Goal: Task Accomplishment & Management: Use online tool/utility

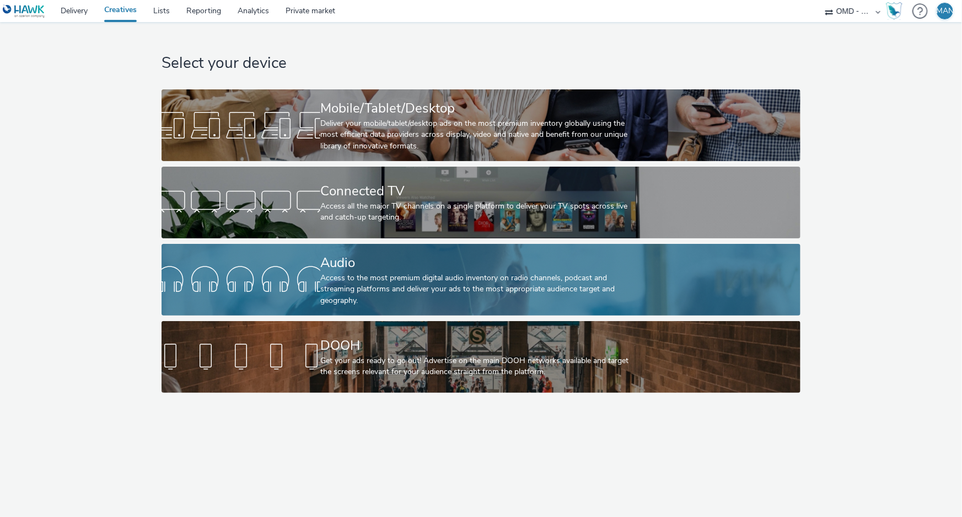
click at [397, 259] on div "Audio" at bounding box center [478, 262] width 317 height 19
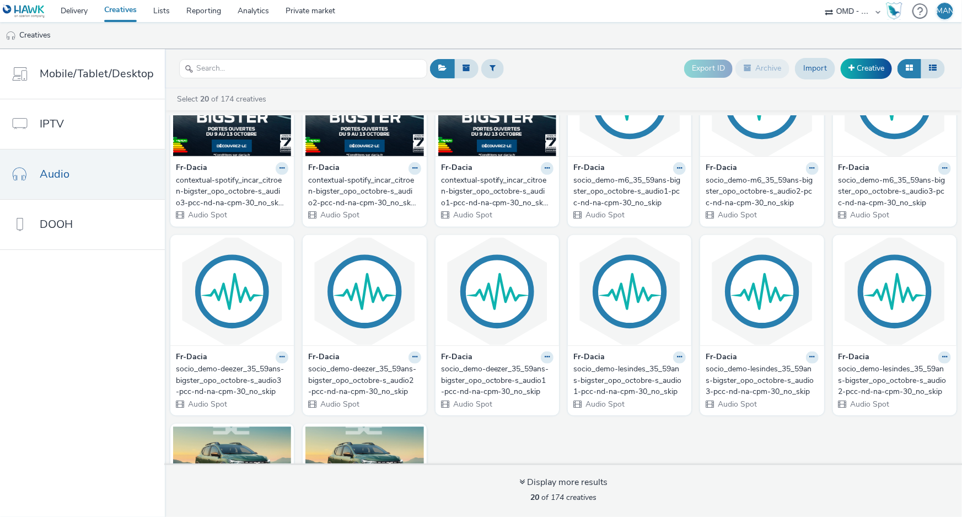
scroll to position [300, 0]
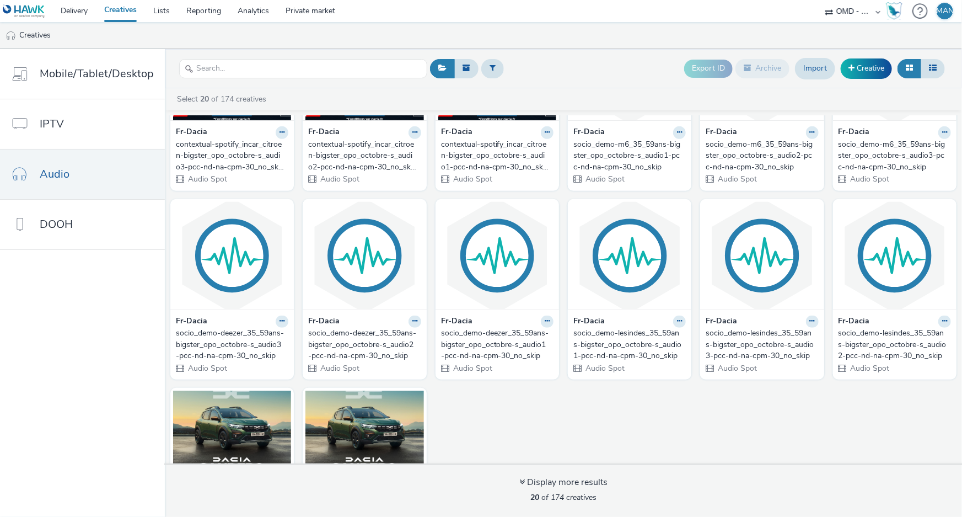
drag, startPoint x: 550, startPoint y: 426, endPoint x: 473, endPoint y: 335, distance: 119.7
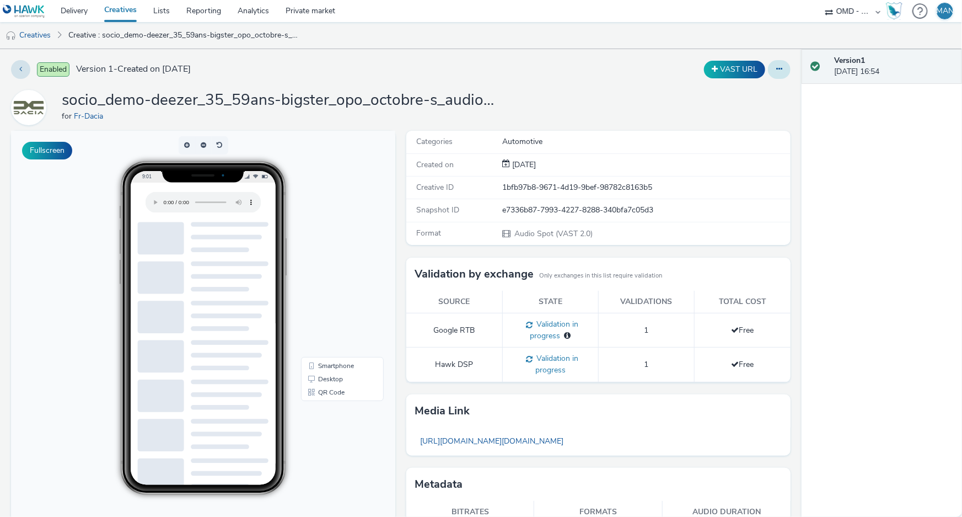
click at [775, 69] on button at bounding box center [779, 69] width 23 height 19
click at [750, 91] on link "Edit" at bounding box center [749, 91] width 83 height 22
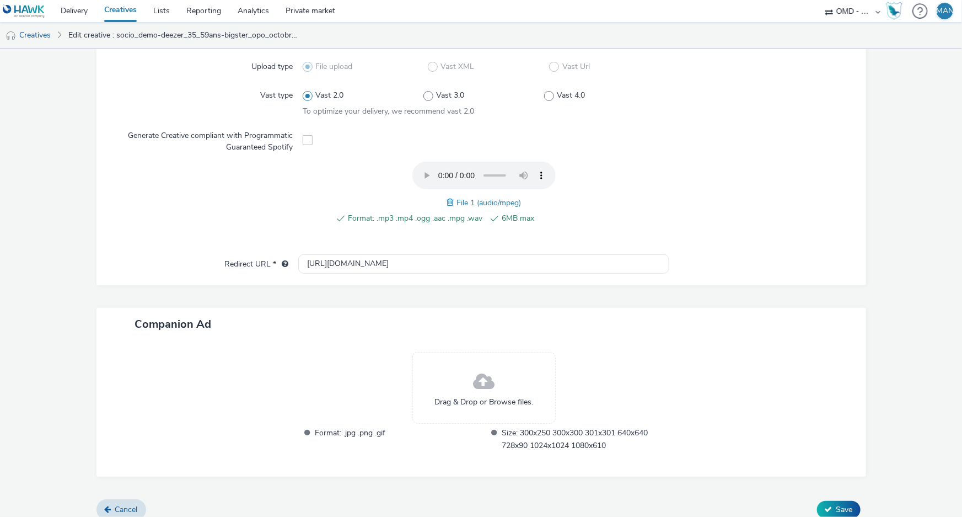
scroll to position [302, 0]
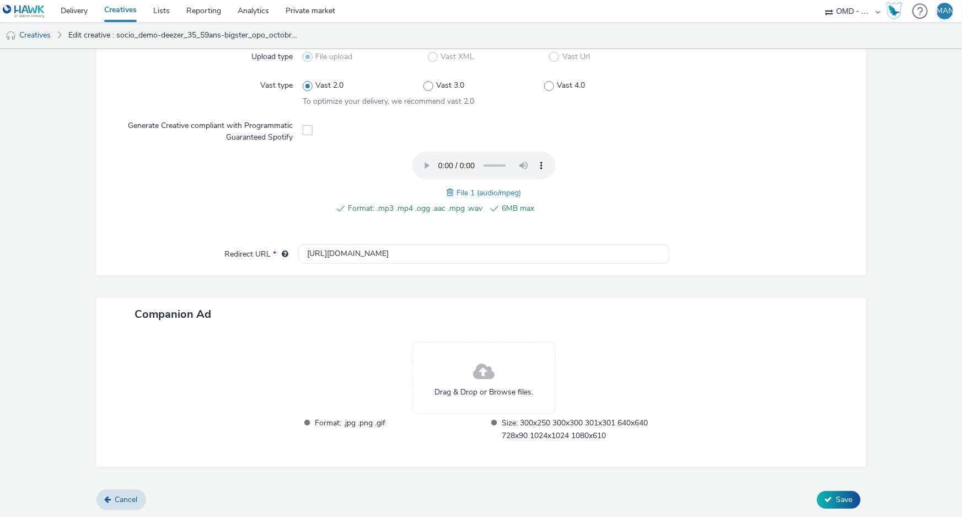
click at [484, 372] on span at bounding box center [484, 371] width 22 height 29
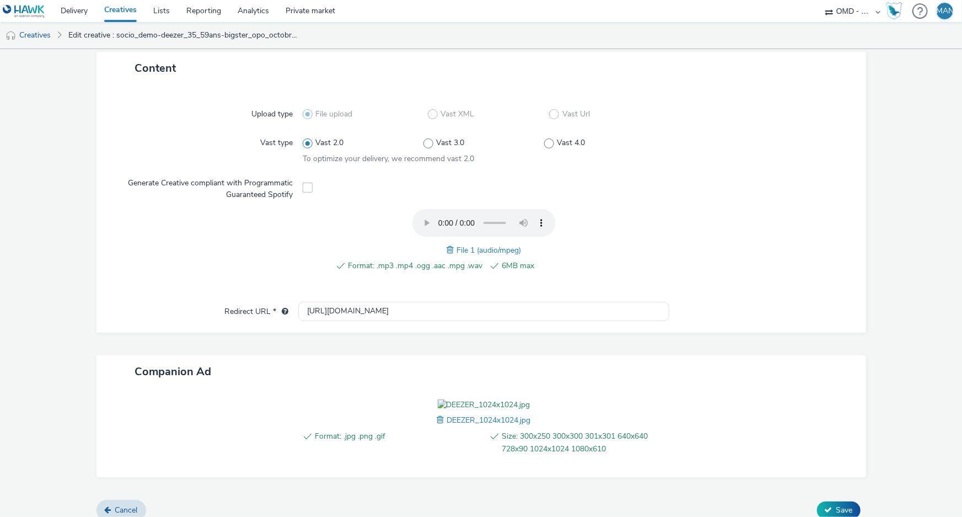
scroll to position [319, 0]
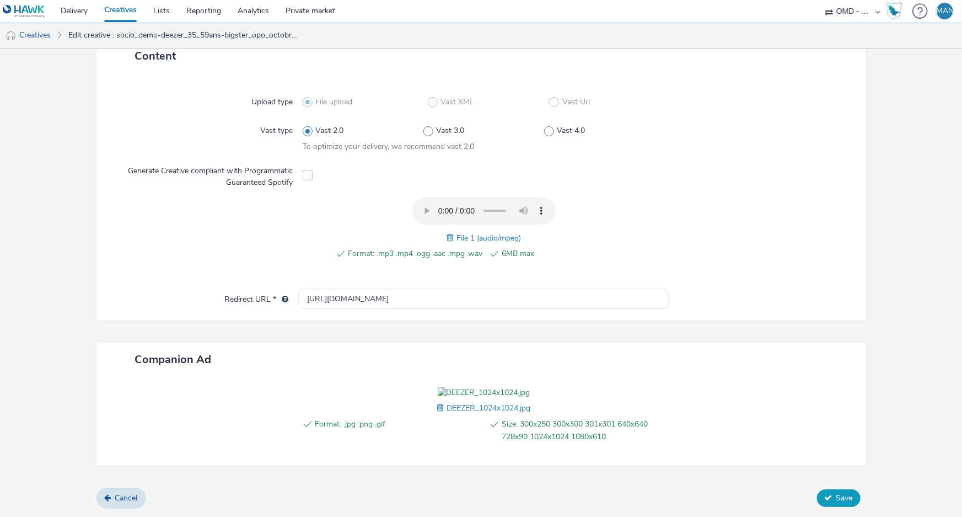
click at [836, 497] on span "Save" at bounding box center [844, 497] width 17 height 10
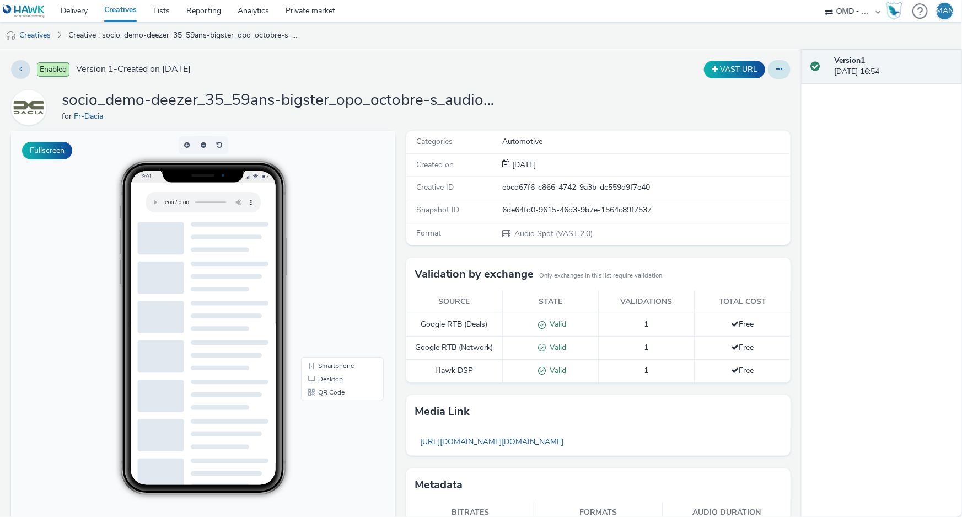
click at [776, 72] on icon at bounding box center [779, 69] width 6 height 8
click at [744, 93] on link "Edit" at bounding box center [749, 91] width 83 height 22
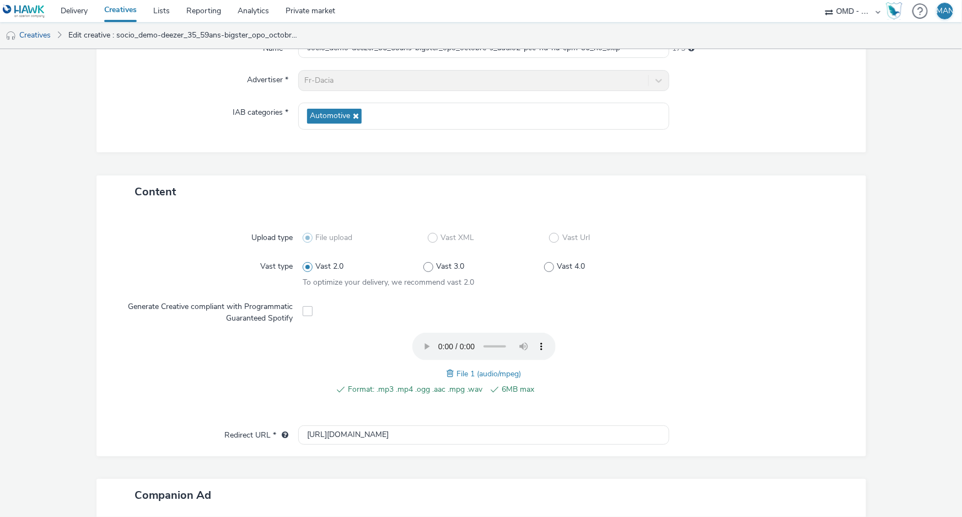
scroll to position [302, 0]
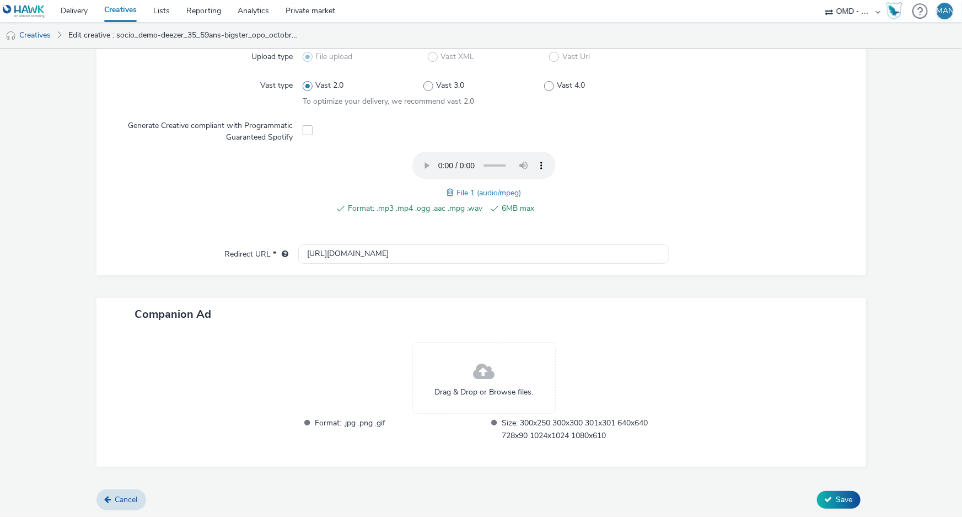
click at [519, 380] on div "Drag & Drop or Browse files." at bounding box center [483, 378] width 143 height 72
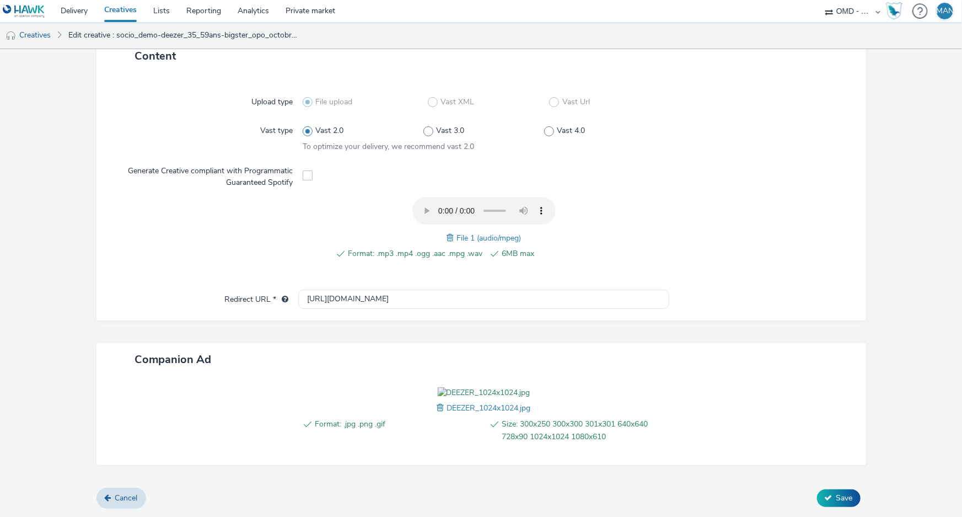
scroll to position [319, 0]
click at [836, 498] on span "Save" at bounding box center [844, 497] width 17 height 10
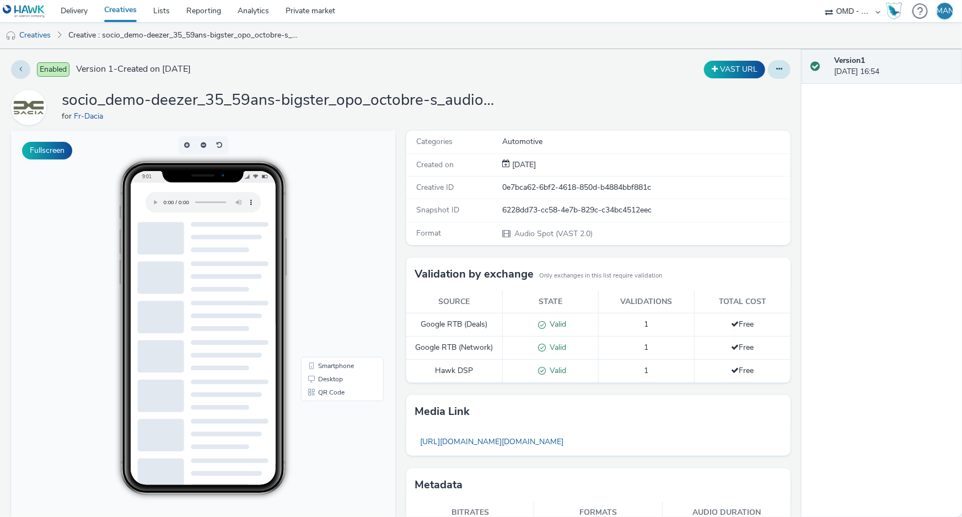
click at [776, 68] on icon at bounding box center [779, 69] width 6 height 8
click at [739, 93] on link "Edit" at bounding box center [749, 91] width 83 height 22
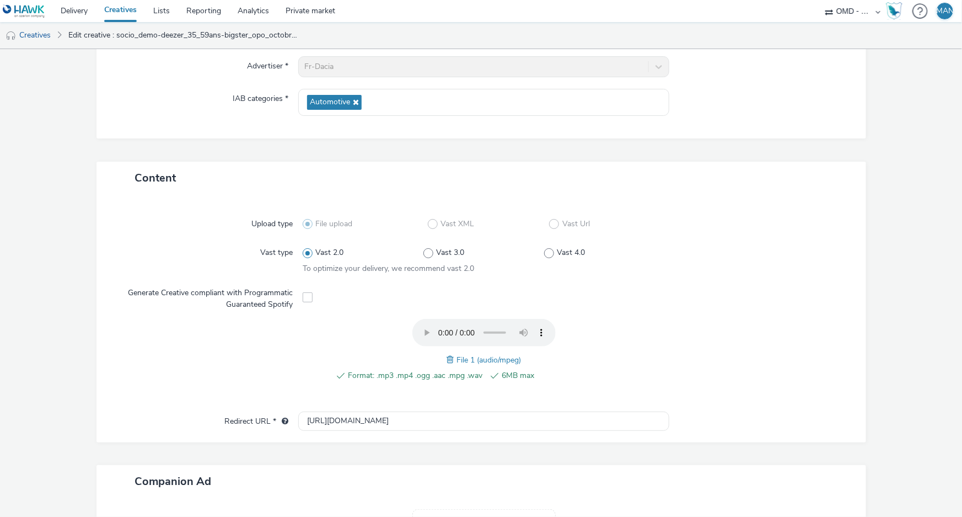
scroll to position [302, 0]
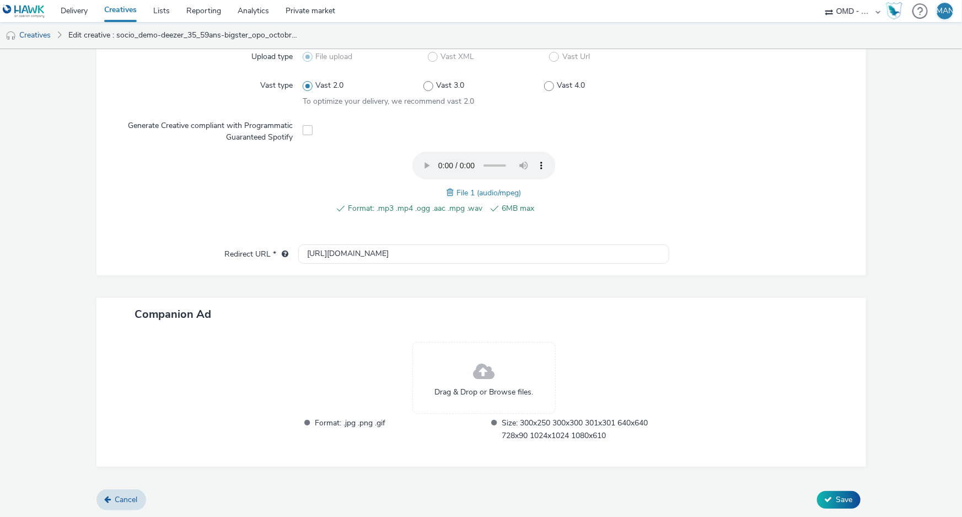
click at [497, 373] on div "Drag & Drop or Browse files." at bounding box center [483, 378] width 143 height 72
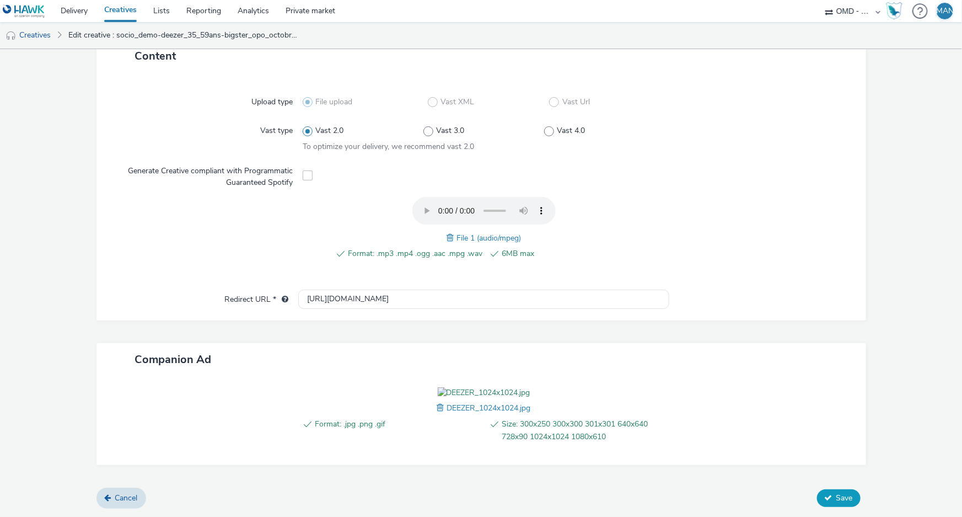
click at [836, 503] on span "Save" at bounding box center [844, 497] width 17 height 10
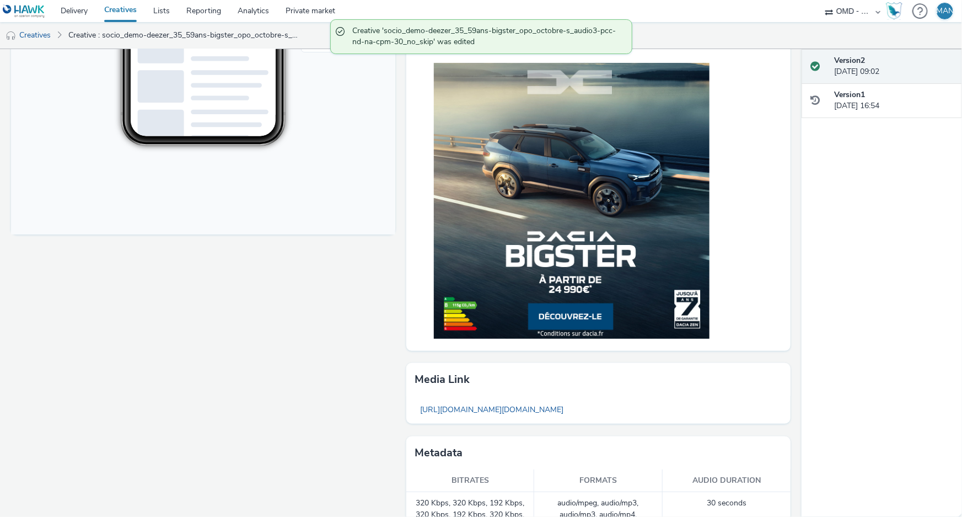
scroll to position [351, 0]
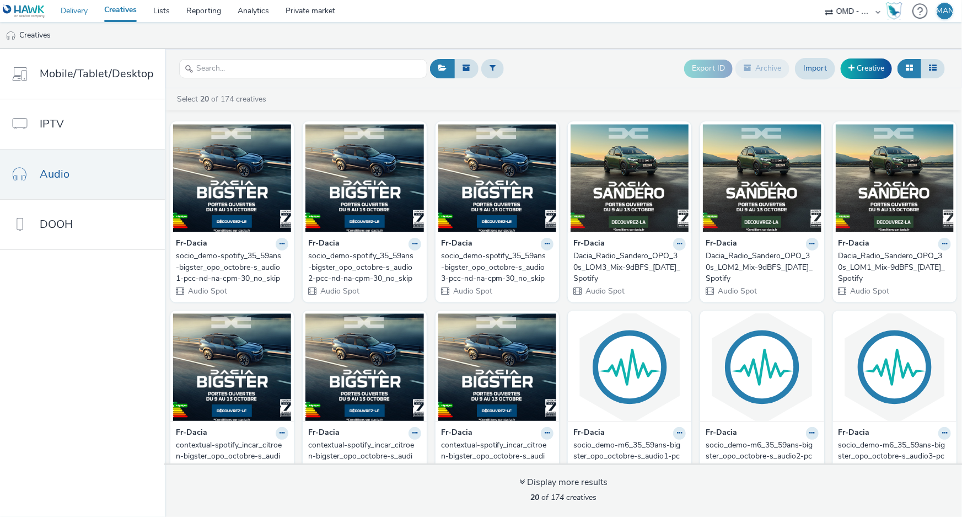
click at [76, 7] on link "Delivery" at bounding box center [74, 11] width 44 height 22
